Goal: Task Accomplishment & Management: Use online tool/utility

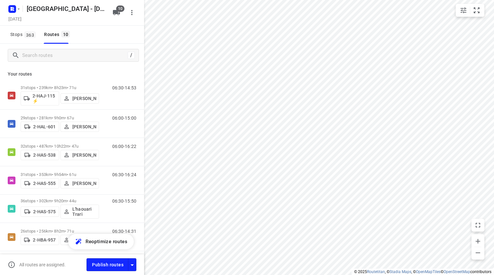
click at [62, 87] on p "31 stops • 239km • 8h23m • 71u" at bounding box center [60, 87] width 79 height 5
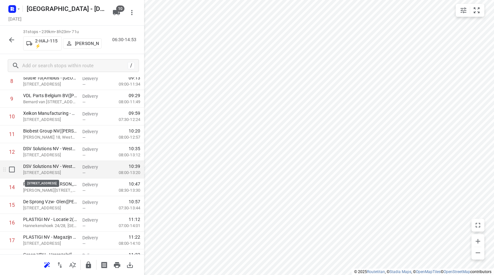
scroll to position [193, 0]
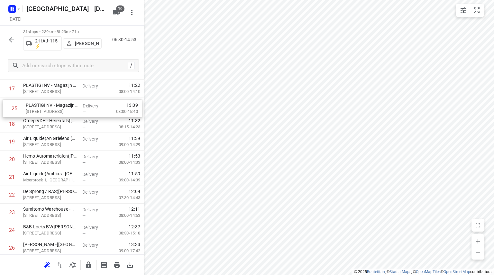
drag, startPoint x: 34, startPoint y: 220, endPoint x: 37, endPoint y: 105, distance: 114.9
click at [37, 105] on div "1 Uitgeverij VAN IN([PERSON_NAME]) [STREET_ADDRESS] Delivery — 06:41 07:00-08:2…" at bounding box center [72, 71] width 144 height 549
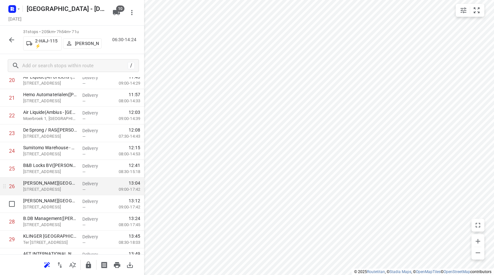
scroll to position [375, 0]
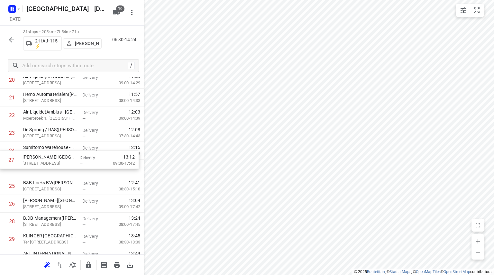
drag, startPoint x: 35, startPoint y: 207, endPoint x: 34, endPoint y: 165, distance: 42.2
click at [34, 165] on div "1 Uitgeverij VAN IN([PERSON_NAME]) [STREET_ADDRESS] Delivery — 06:41 07:00-08:2…" at bounding box center [72, 9] width 144 height 549
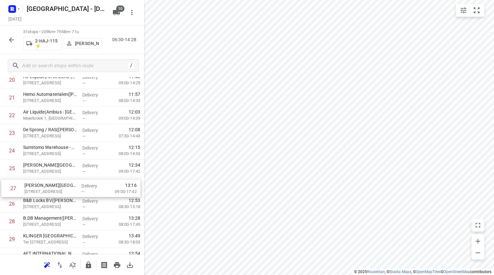
drag, startPoint x: 32, startPoint y: 200, endPoint x: 33, endPoint y: 181, distance: 19.1
click at [33, 181] on div "1 Uitgeverij VAN IN([PERSON_NAME]) [STREET_ADDRESS] Delivery — 06:41 07:00-08:2…" at bounding box center [72, 9] width 144 height 549
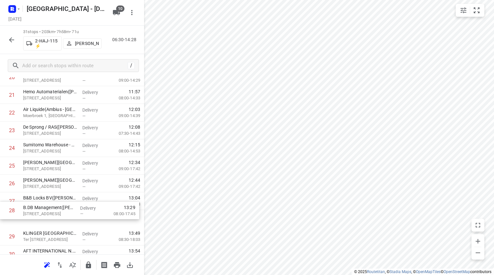
scroll to position [378, 0]
drag, startPoint x: 28, startPoint y: 221, endPoint x: 28, endPoint y: 196, distance: 25.1
click at [28, 196] on div "1 Uitgeverij VAN IN([PERSON_NAME]) [STREET_ADDRESS] Delivery — 06:41 07:00-08:2…" at bounding box center [72, 5] width 144 height 549
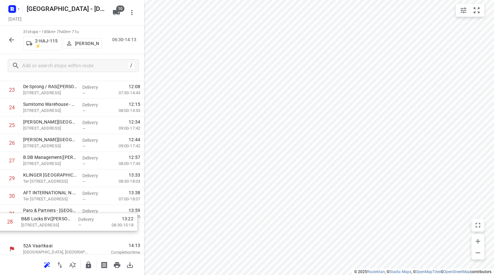
scroll to position [421, 0]
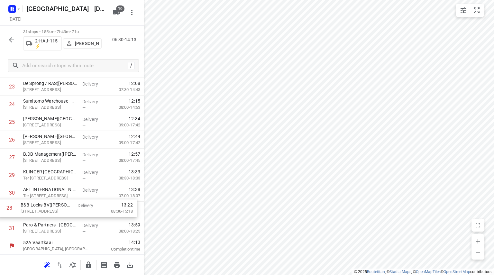
drag, startPoint x: 44, startPoint y: 219, endPoint x: 42, endPoint y: 212, distance: 7.5
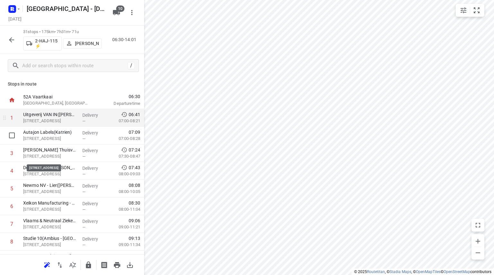
scroll to position [0, 0]
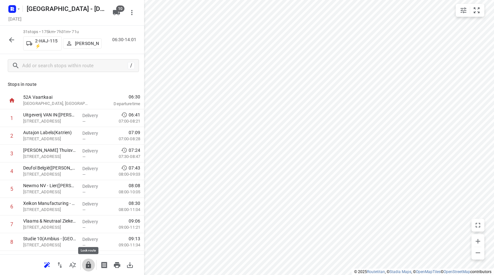
click at [87, 263] on icon "button" at bounding box center [88, 265] width 5 height 7
click at [10, 37] on icon "button" at bounding box center [12, 40] width 8 height 8
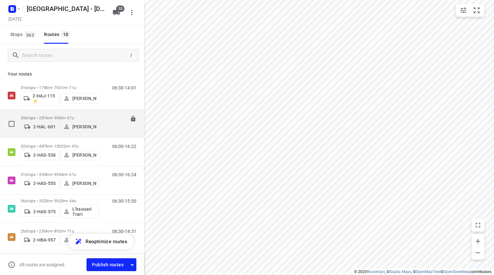
click at [52, 116] on p "29 stops • 281km • 9h0m • 67u" at bounding box center [60, 118] width 79 height 5
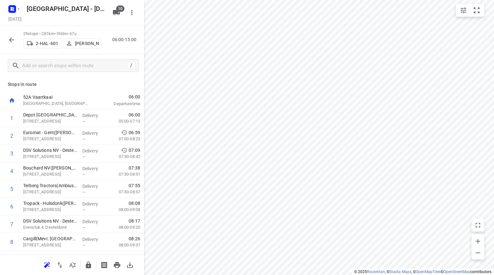
click at [9, 42] on icon "button" at bounding box center [12, 40] width 8 height 8
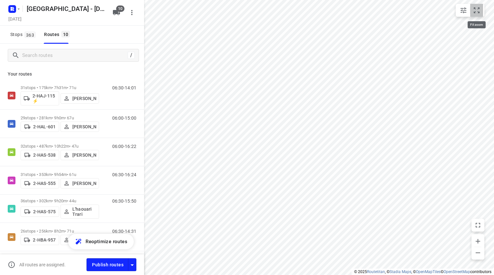
click at [480, 9] on icon "small contained button group" at bounding box center [477, 10] width 8 height 8
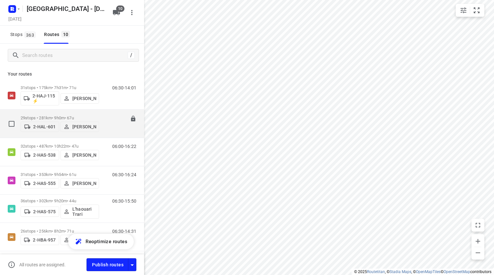
click at [60, 116] on p "29 stops • 281km • 9h0m • 67u" at bounding box center [60, 118] width 79 height 5
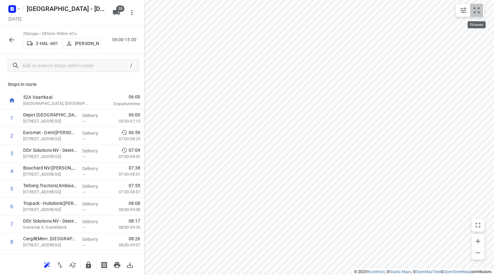
click at [479, 5] on button "small contained button group" at bounding box center [476, 10] width 13 height 13
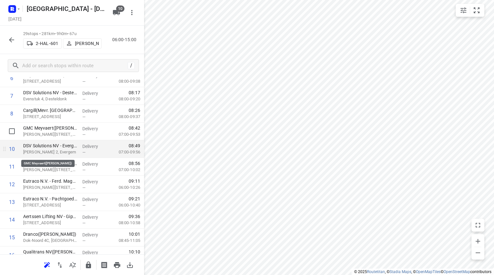
scroll to position [129, 0]
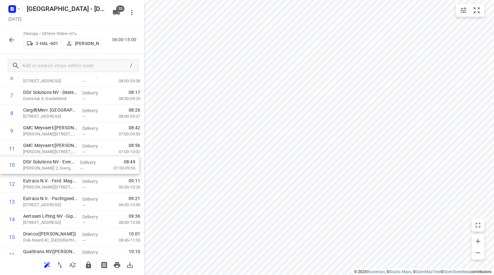
drag, startPoint x: 32, startPoint y: 159, endPoint x: 32, endPoint y: 169, distance: 10.0
click at [32, 169] on div "1 Depot [GEOGRAPHIC_DATA](Depot [GEOGRAPHIC_DATA]) [STREET_ADDRESS] Delivery — …" at bounding box center [72, 237] width 144 height 513
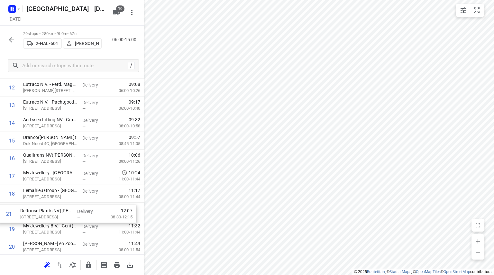
scroll to position [227, 0]
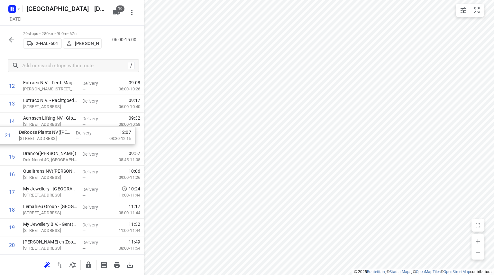
drag, startPoint x: 41, startPoint y: 241, endPoint x: 36, endPoint y: 128, distance: 113.4
click at [36, 128] on div "1 Depot [GEOGRAPHIC_DATA](Depot [GEOGRAPHIC_DATA]) [STREET_ADDRESS] Delivery — …" at bounding box center [72, 139] width 144 height 513
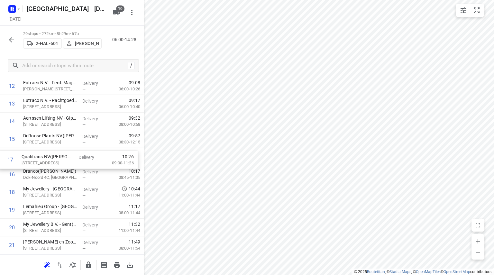
drag, startPoint x: 35, startPoint y: 177, endPoint x: 34, endPoint y: 159, distance: 18.4
click at [34, 159] on div "1 Depot [GEOGRAPHIC_DATA](Depot [GEOGRAPHIC_DATA]) [STREET_ADDRESS] Delivery — …" at bounding box center [72, 139] width 144 height 513
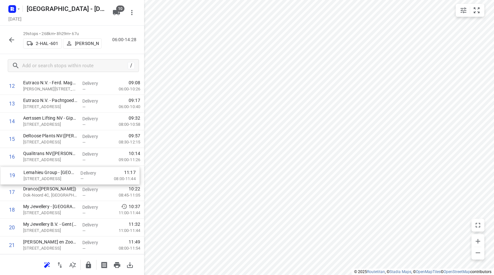
drag, startPoint x: 31, startPoint y: 210, endPoint x: 32, endPoint y: 173, distance: 37.3
click at [32, 173] on div "1 Depot [GEOGRAPHIC_DATA](Depot [GEOGRAPHIC_DATA]) [STREET_ADDRESS] Delivery — …" at bounding box center [72, 139] width 144 height 513
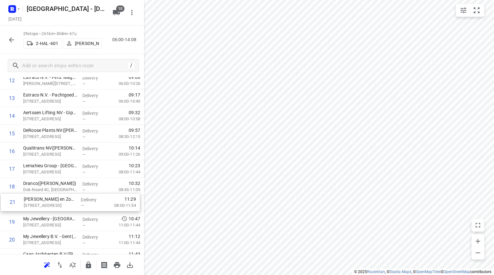
scroll to position [232, 0]
drag, startPoint x: 28, startPoint y: 244, endPoint x: 28, endPoint y: 196, distance: 47.6
click at [28, 196] on div "1 Depot [GEOGRAPHIC_DATA](Depot [GEOGRAPHIC_DATA]) [STREET_ADDRESS] Delivery — …" at bounding box center [72, 133] width 144 height 513
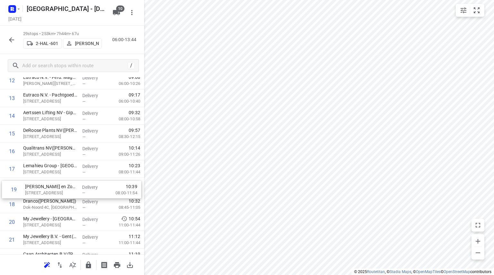
drag, startPoint x: 29, startPoint y: 201, endPoint x: 31, endPoint y: 184, distance: 17.2
click at [31, 184] on div "1 Depot [GEOGRAPHIC_DATA](Depot [GEOGRAPHIC_DATA]) [STREET_ADDRESS] Delivery — …" at bounding box center [72, 133] width 144 height 513
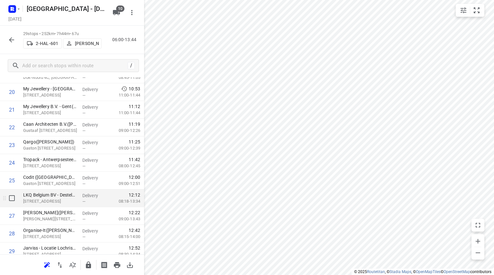
scroll to position [385, 0]
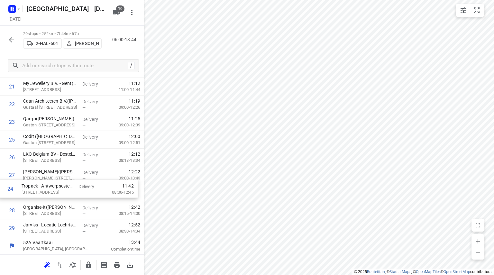
drag, startPoint x: 44, startPoint y: 135, endPoint x: 42, endPoint y: 190, distance: 55.0
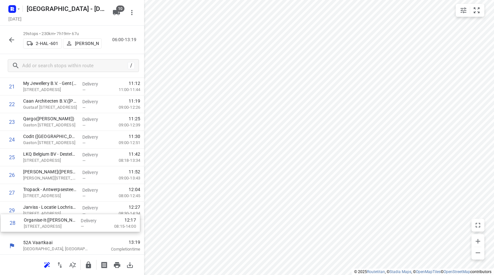
drag, startPoint x: 30, startPoint y: 211, endPoint x: 30, endPoint y: 226, distance: 14.5
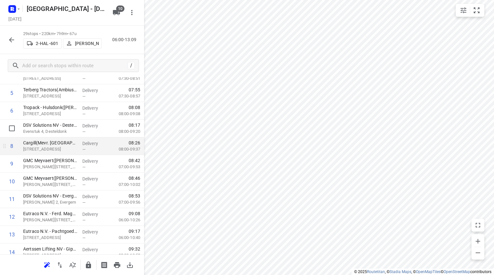
scroll to position [64, 0]
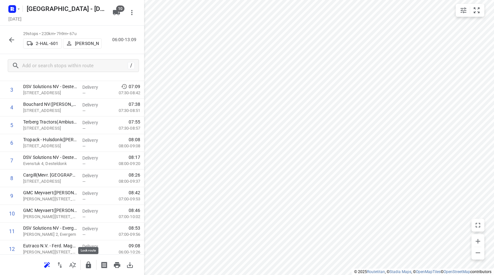
click at [92, 265] on icon "button" at bounding box center [89, 265] width 8 height 8
click at [8, 42] on icon "button" at bounding box center [12, 40] width 8 height 8
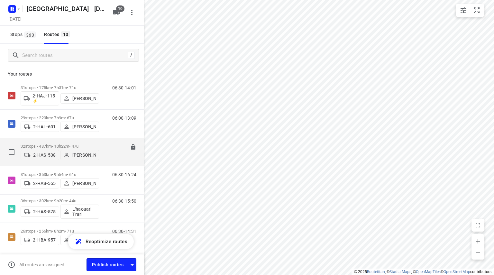
click at [75, 144] on p "32 stops • 487km • 10h22m • 47u" at bounding box center [60, 146] width 79 height 5
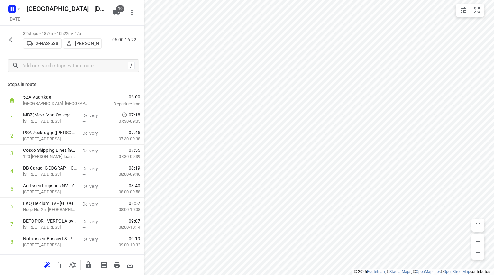
click at [11, 42] on icon "button" at bounding box center [12, 40] width 8 height 8
